Goal: Consume media (video, audio)

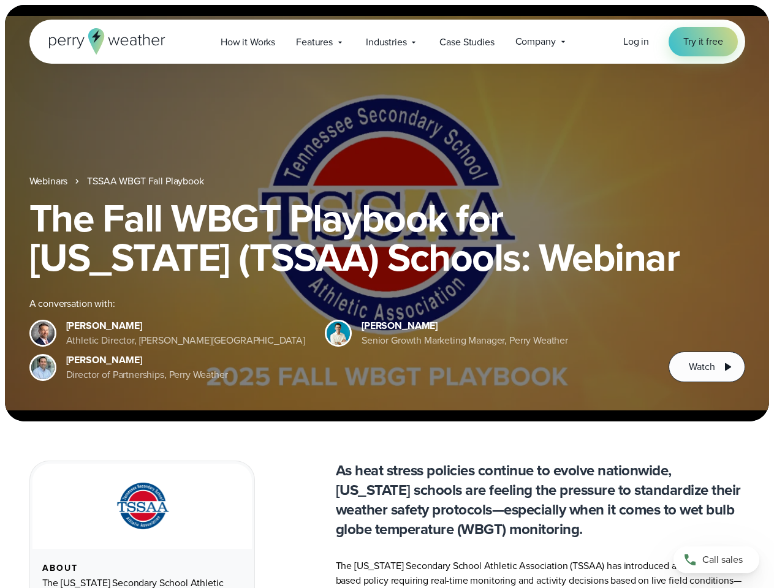
click at [387, 294] on div "The Fall WBGT Playbook for [US_STATE] (TSSAA) Schools: Webinar A conversation w…" at bounding box center [386, 290] width 715 height 184
click at [387, 42] on span "Industries" at bounding box center [386, 42] width 40 height 15
click at [387, 213] on h1 "The Fall WBGT Playbook for [US_STATE] (TSSAA) Schools: Webinar" at bounding box center [386, 237] width 715 height 78
click at [146, 181] on link "TSSAA WBGT Fall Playbook" at bounding box center [145, 181] width 116 height 15
click at [706, 367] on span "Watch" at bounding box center [702, 367] width 26 height 15
